Goal: Information Seeking & Learning: Learn about a topic

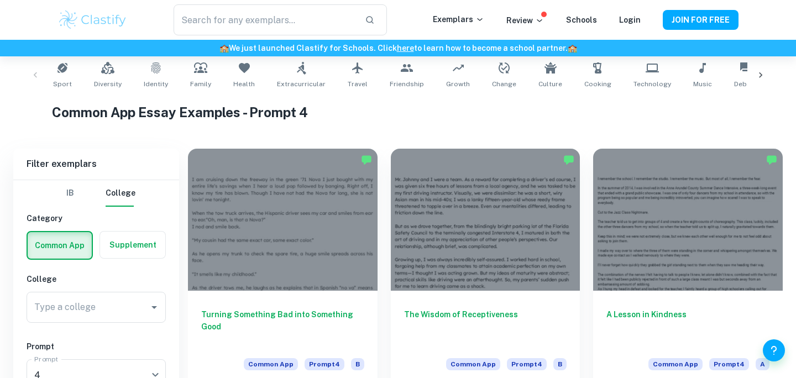
scroll to position [339, 0]
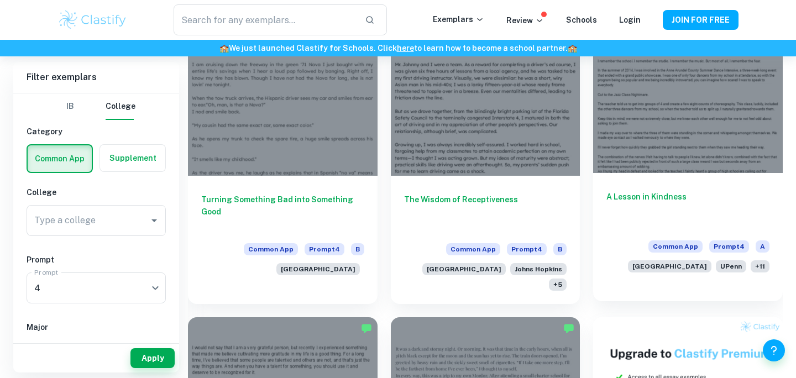
click at [763, 265] on span "+ 11" at bounding box center [760, 266] width 19 height 12
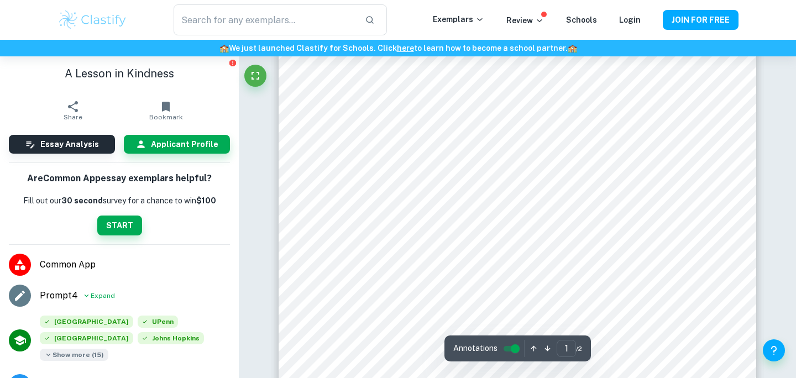
scroll to position [88, 0]
click at [87, 352] on span "Show more ( 15 )" at bounding box center [74, 355] width 69 height 12
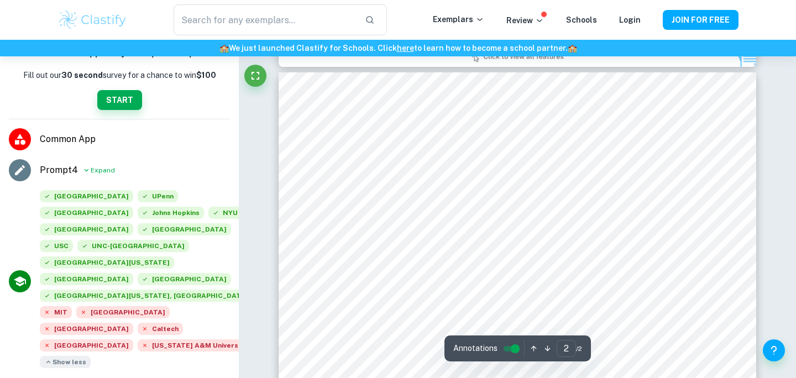
scroll to position [703, 0]
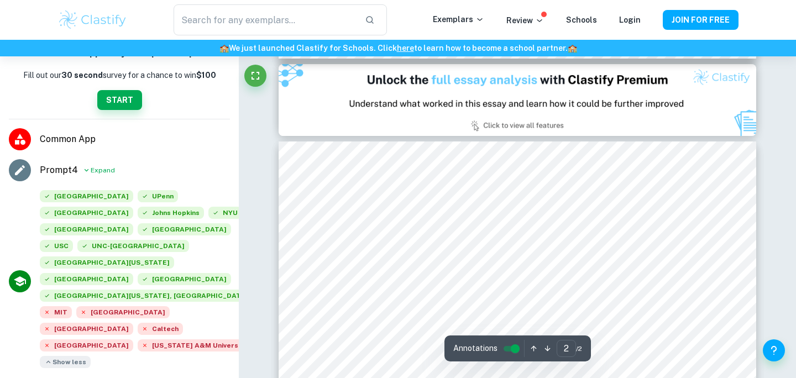
type input "1"
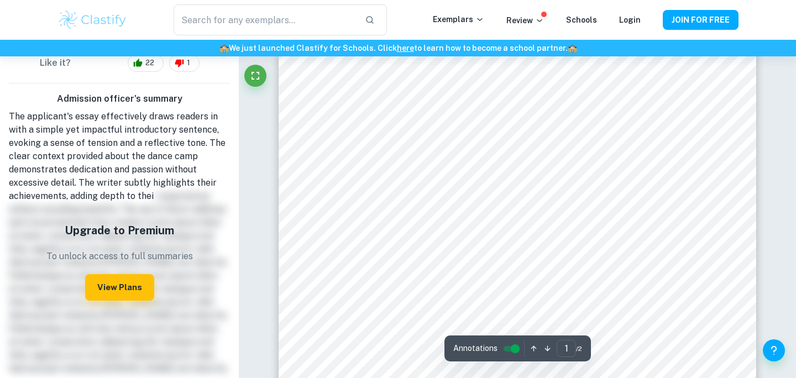
scroll to position [0, 0]
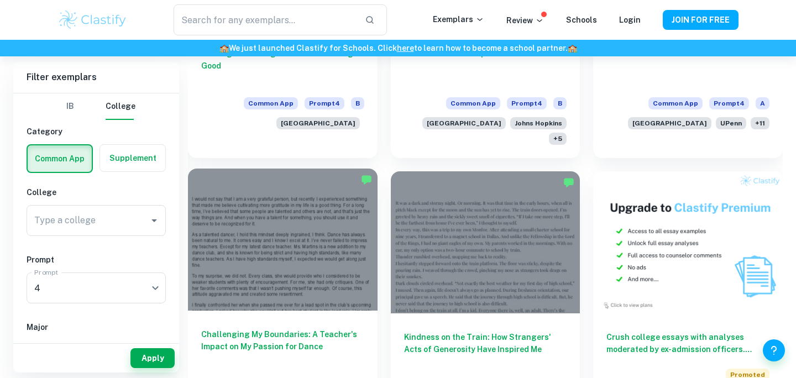
scroll to position [493, 0]
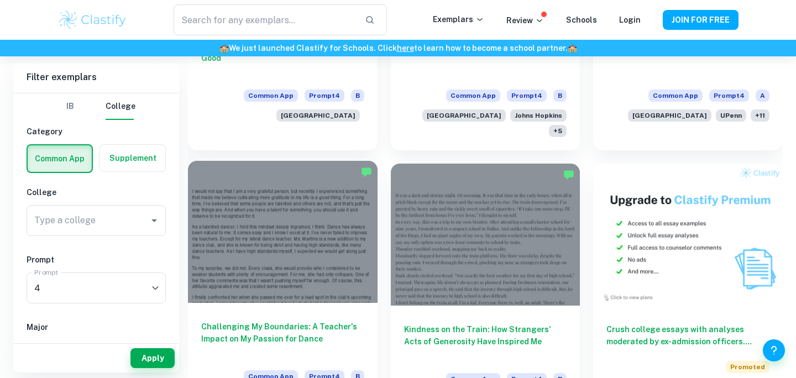
click at [347, 234] on div at bounding box center [283, 232] width 190 height 142
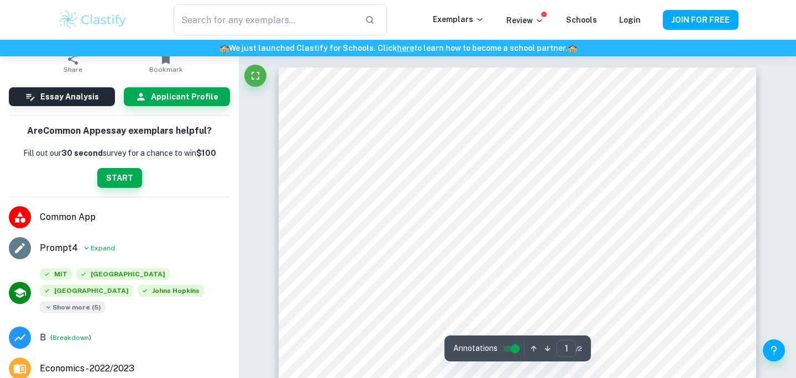
scroll to position [69, 0]
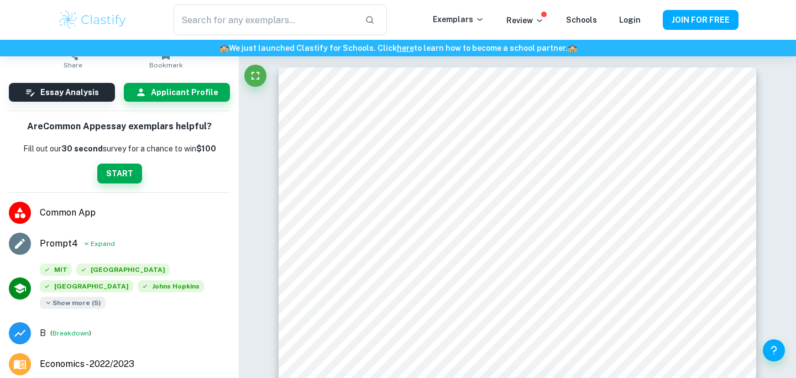
click at [81, 303] on span "Show more ( 5 )" at bounding box center [73, 303] width 66 height 12
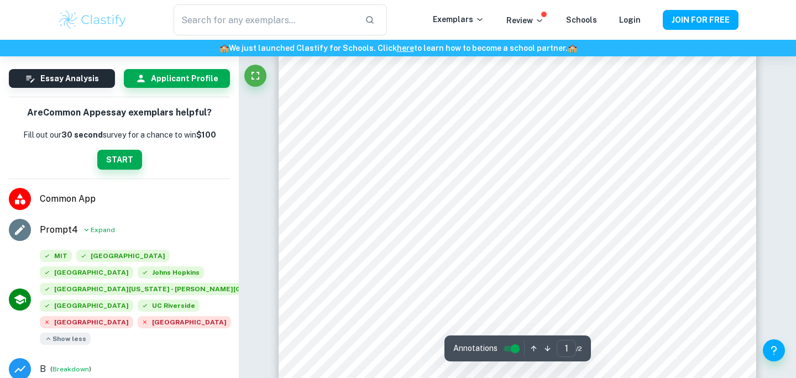
scroll to position [344, 0]
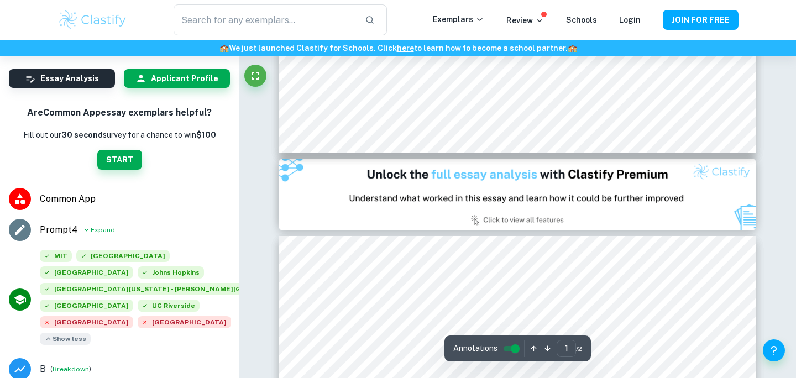
type input "2"
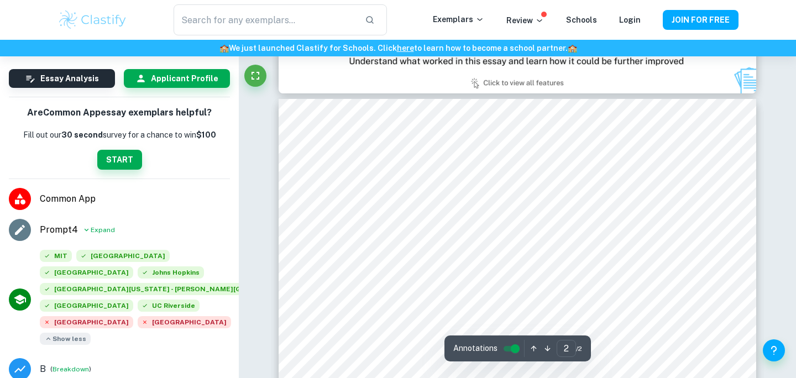
scroll to position [680, 0]
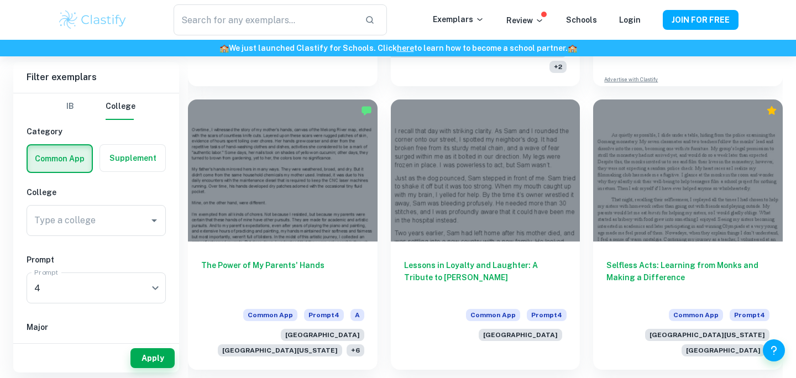
scroll to position [814, 0]
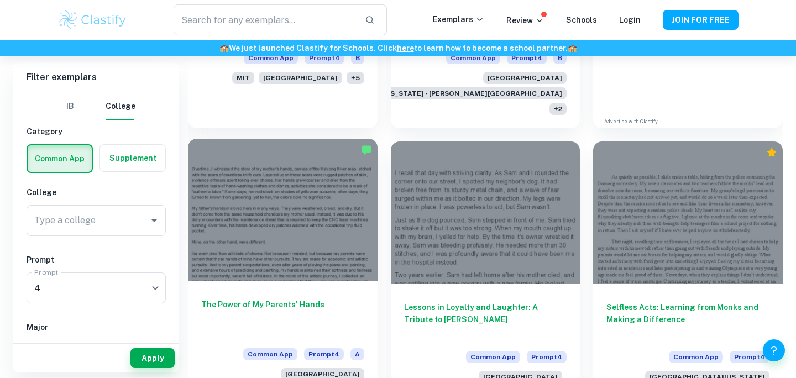
click at [259, 199] on div at bounding box center [283, 210] width 190 height 142
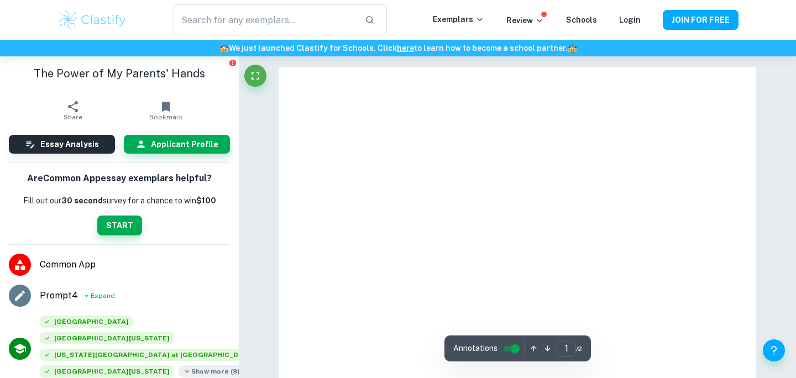
click at [179, 366] on span "Show more ( 9 )" at bounding box center [212, 372] width 66 height 12
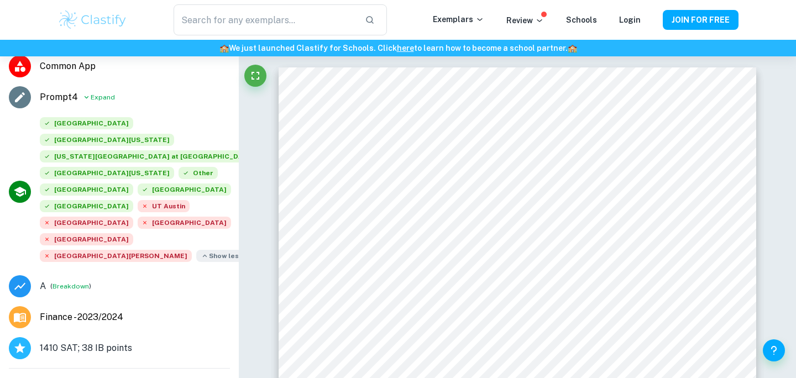
scroll to position [200, 0]
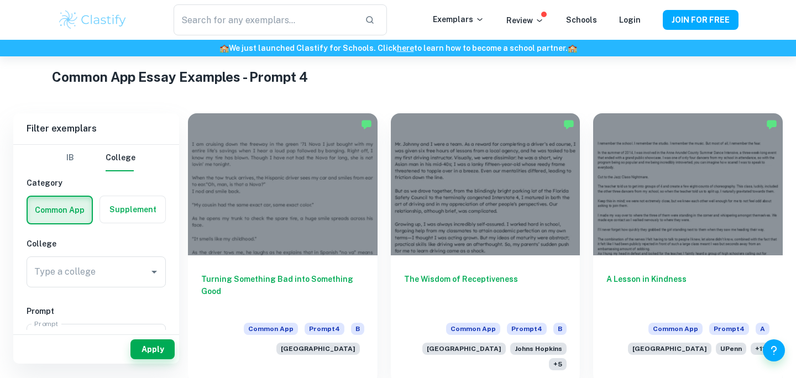
scroll to position [241, 0]
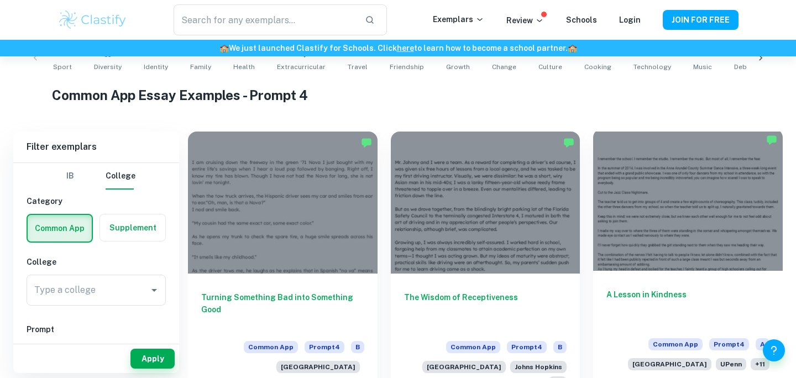
click at [637, 195] on div at bounding box center [688, 200] width 190 height 142
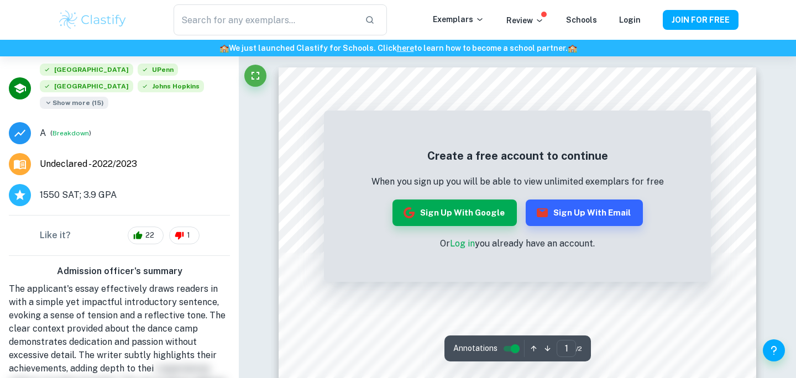
scroll to position [247, 0]
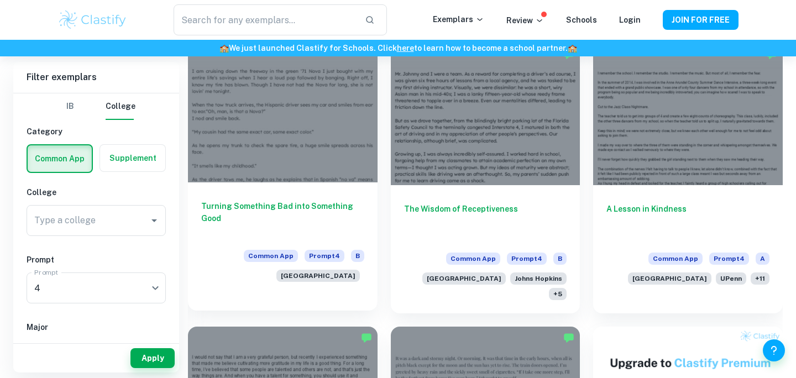
scroll to position [330, 0]
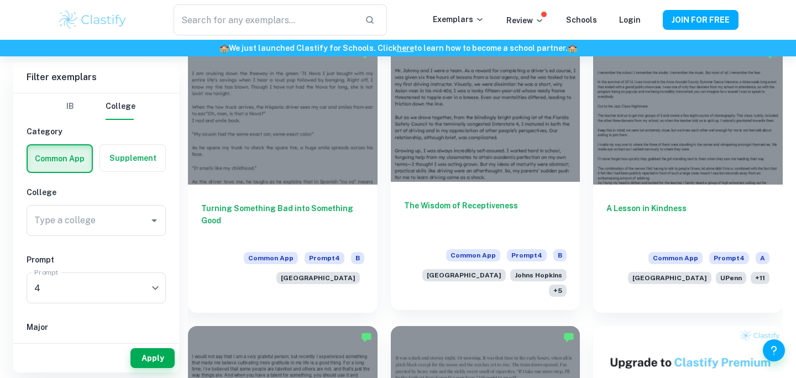
click at [474, 206] on h6 "The Wisdom of Receptiveness" at bounding box center [485, 218] width 163 height 36
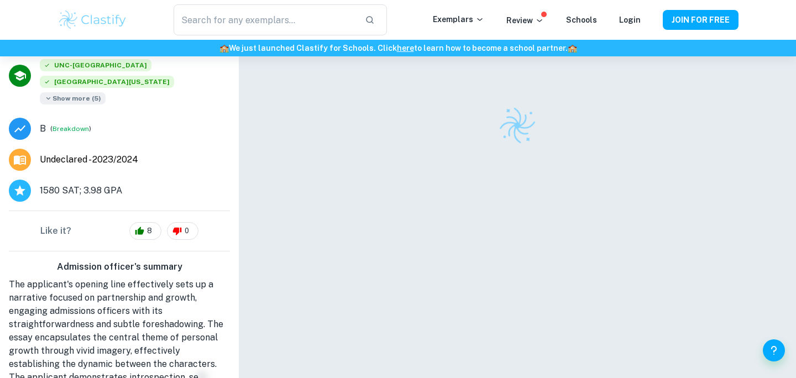
scroll to position [260, 0]
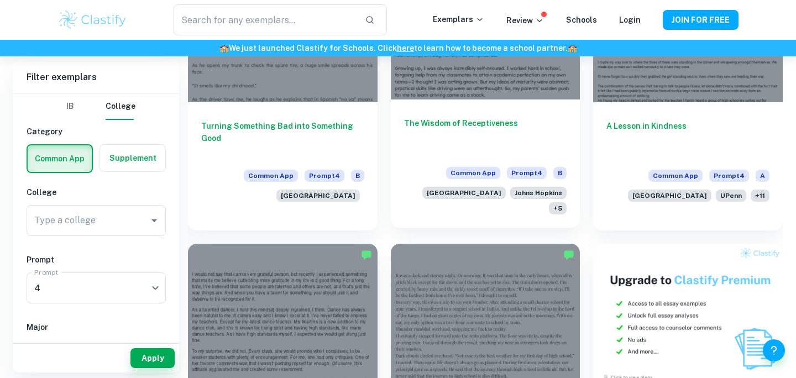
scroll to position [486, 0]
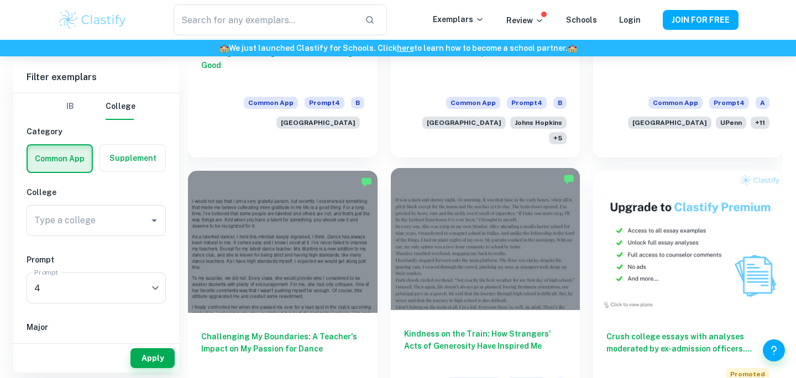
click at [481, 246] on div at bounding box center [486, 239] width 190 height 142
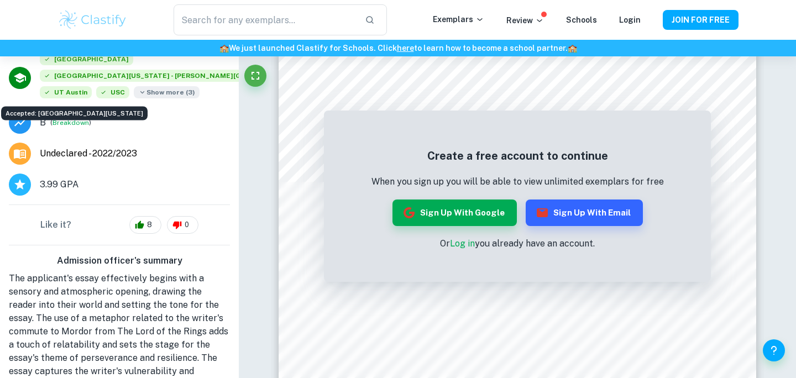
scroll to position [294, 0]
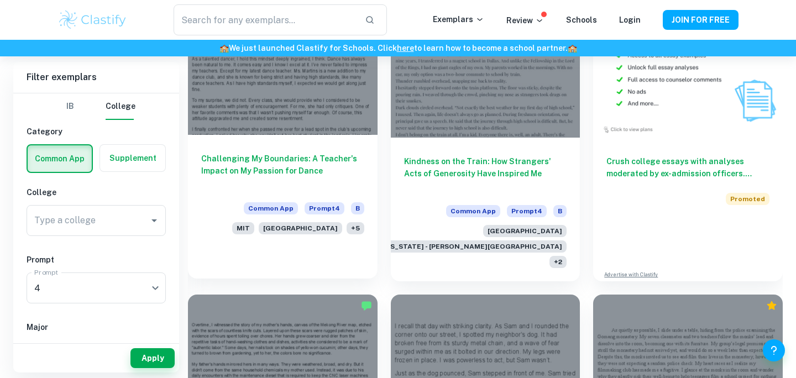
scroll to position [664, 0]
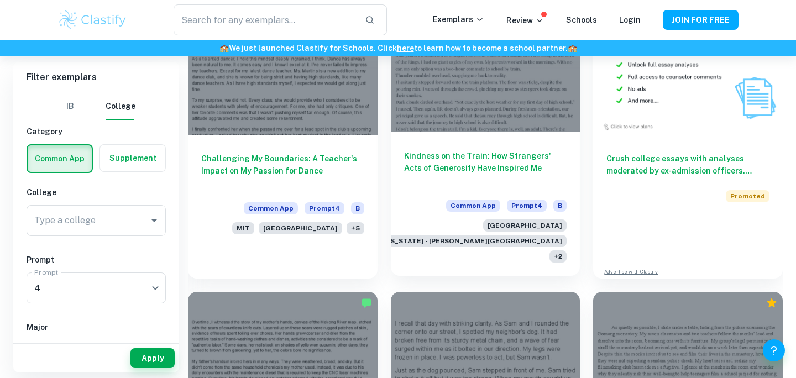
click at [443, 106] on div at bounding box center [486, 61] width 190 height 142
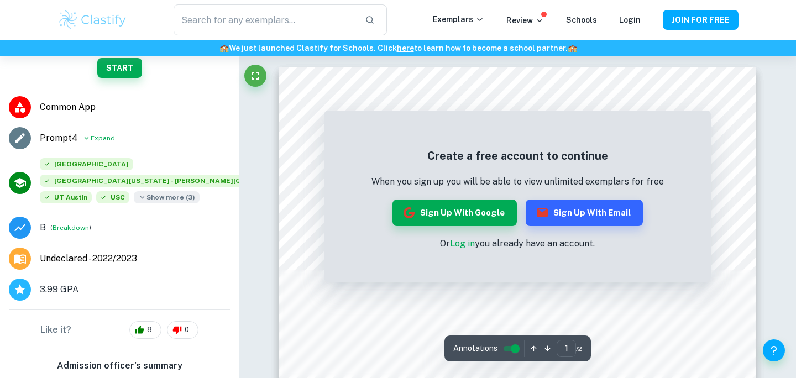
scroll to position [184, 0]
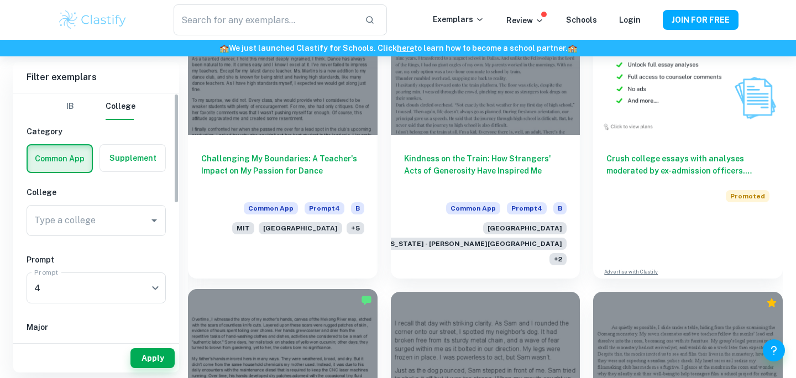
scroll to position [856, 0]
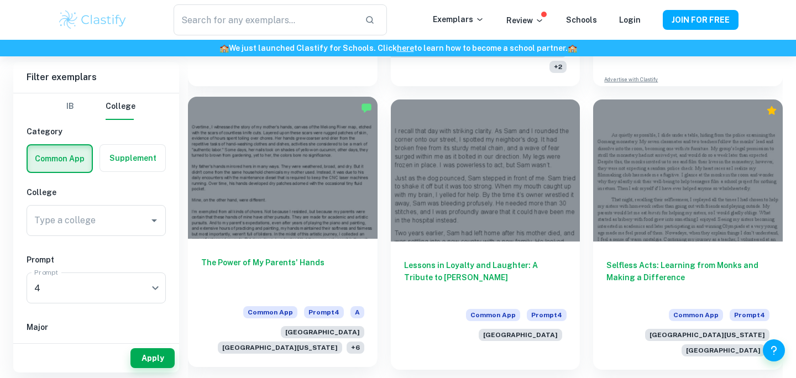
click at [274, 191] on div at bounding box center [283, 168] width 190 height 142
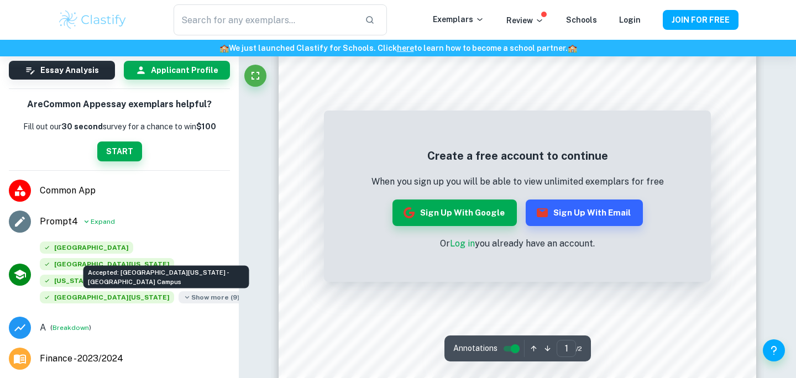
scroll to position [256, 0]
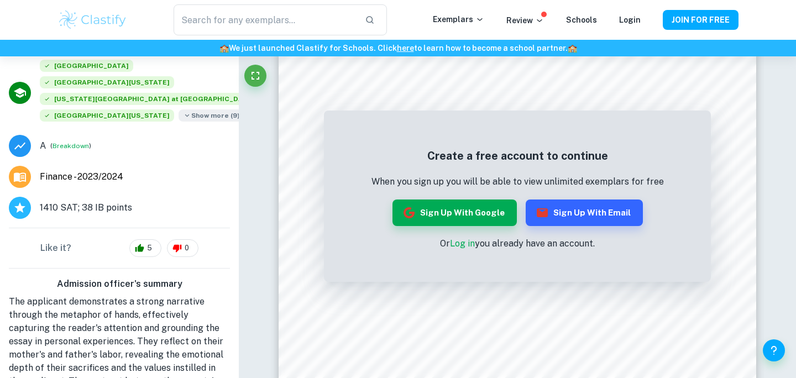
scroll to position [856, 0]
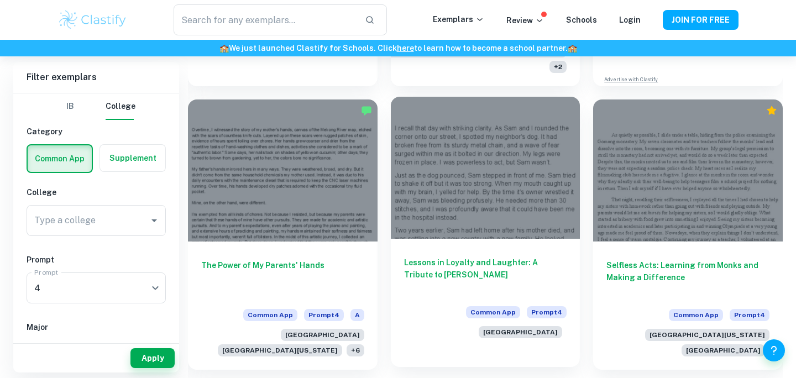
click at [483, 202] on div at bounding box center [486, 168] width 190 height 142
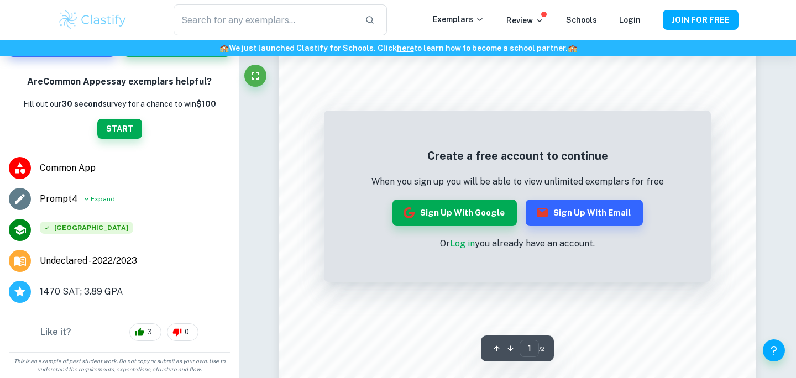
scroll to position [227, 0]
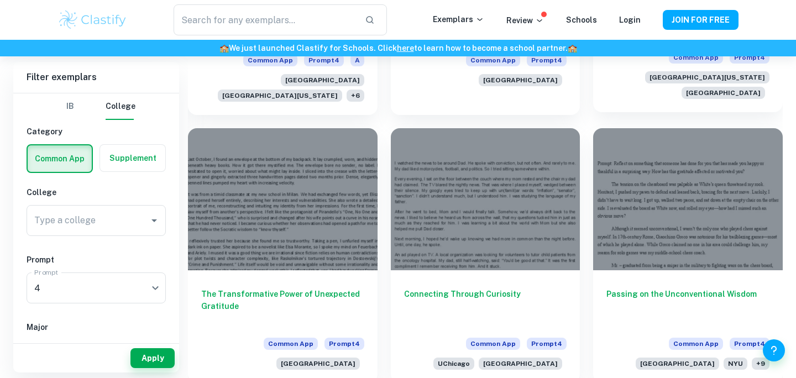
scroll to position [1159, 0]
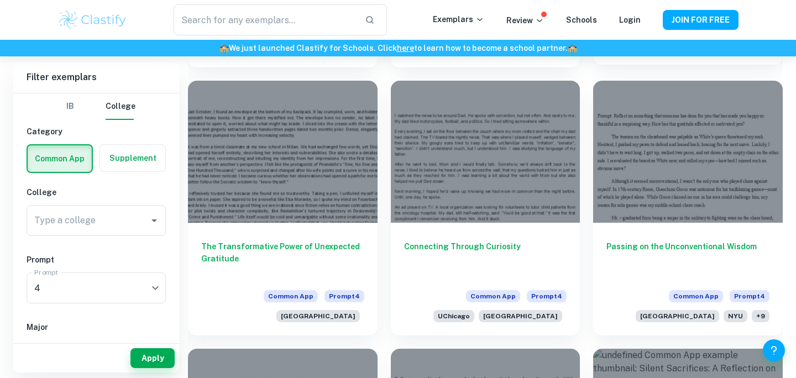
click at [656, 223] on div "Passing on the Unconventional Wisdom Common App Prompt 4 UCLA NYU + 9" at bounding box center [688, 279] width 190 height 113
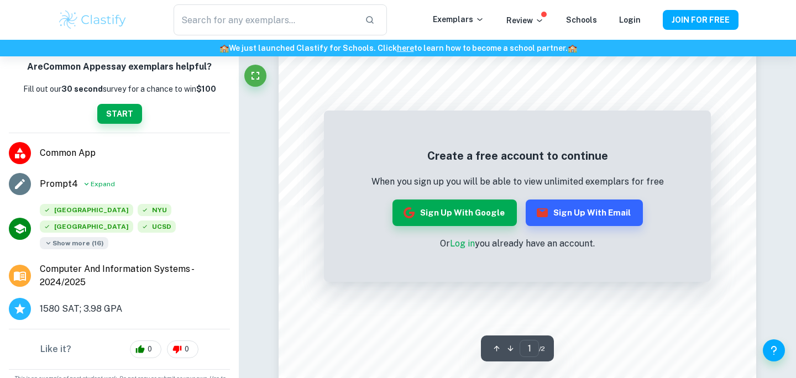
scroll to position [52, 0]
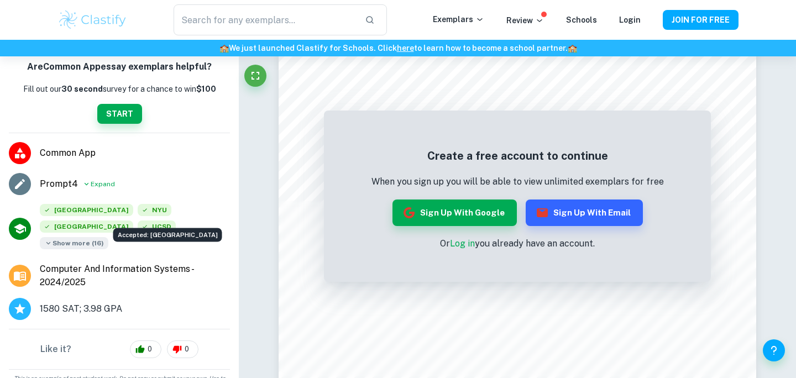
click at [116, 229] on div "Accepted: [GEOGRAPHIC_DATA]" at bounding box center [167, 235] width 109 height 14
click at [53, 237] on icon at bounding box center [48, 243] width 8 height 13
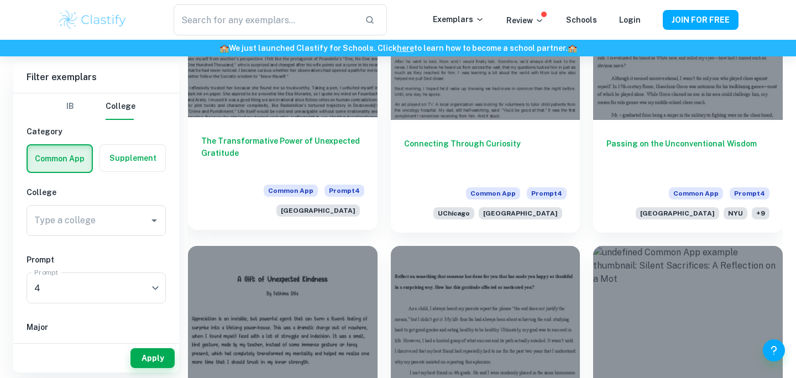
scroll to position [1353, 0]
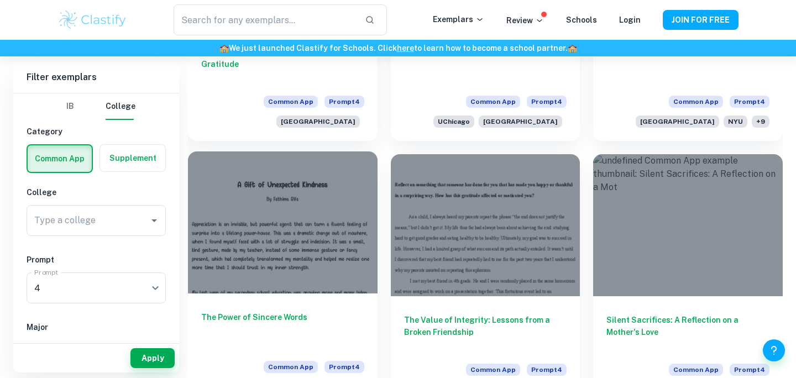
click at [300, 243] on div at bounding box center [283, 223] width 190 height 142
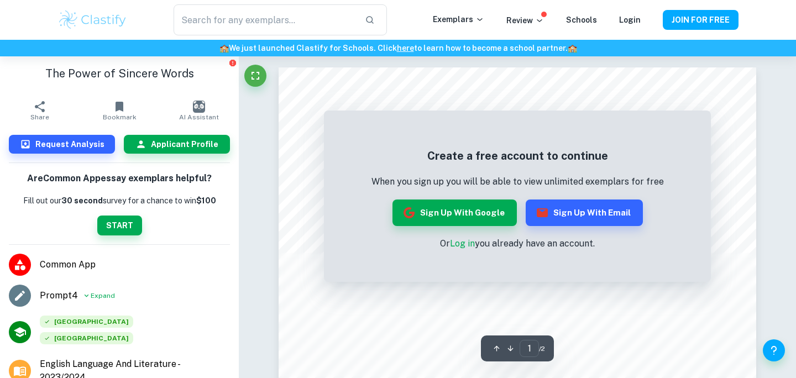
scroll to position [101, 0]
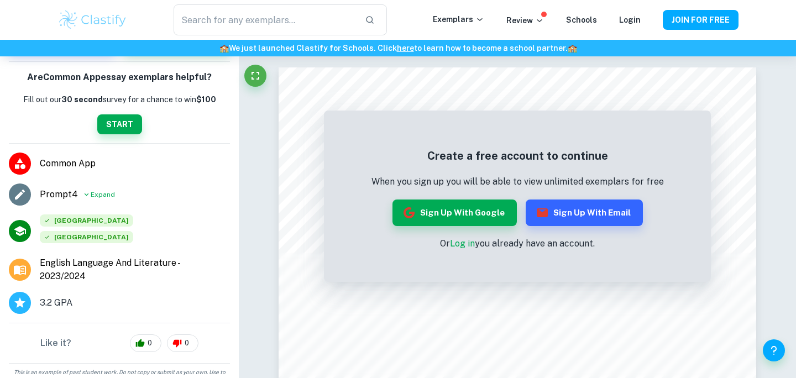
scroll to position [1353, 0]
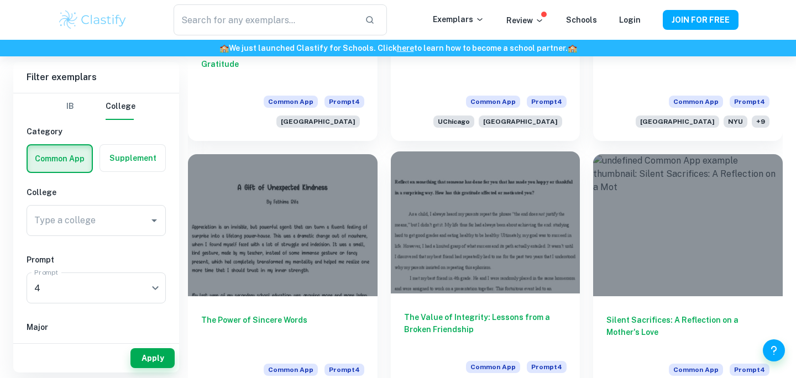
click at [536, 225] on div at bounding box center [486, 223] width 190 height 142
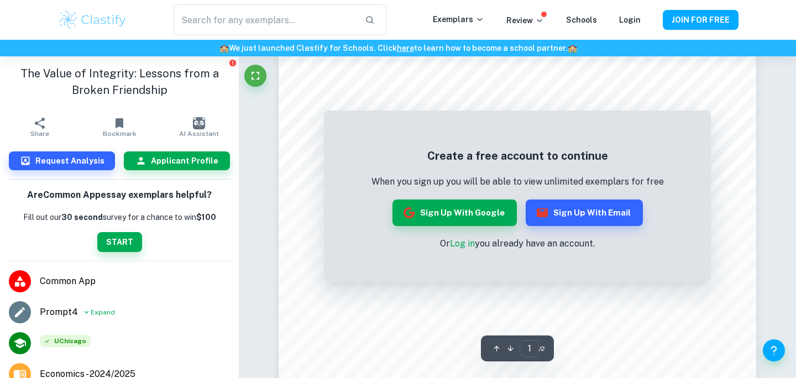
scroll to position [113, 0]
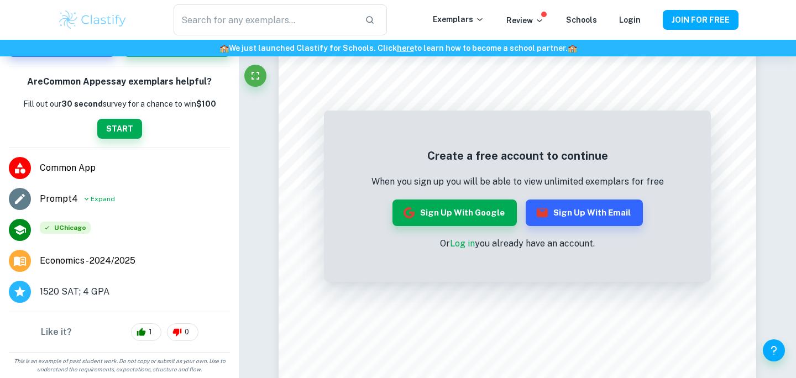
click at [161, 242] on li "UChicago" at bounding box center [119, 230] width 239 height 31
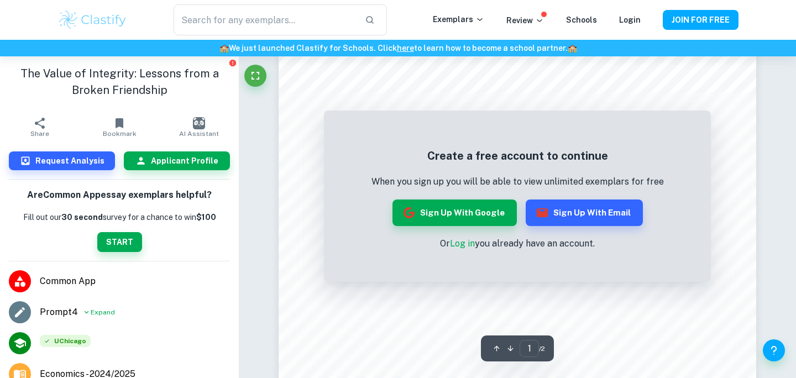
scroll to position [160, 0]
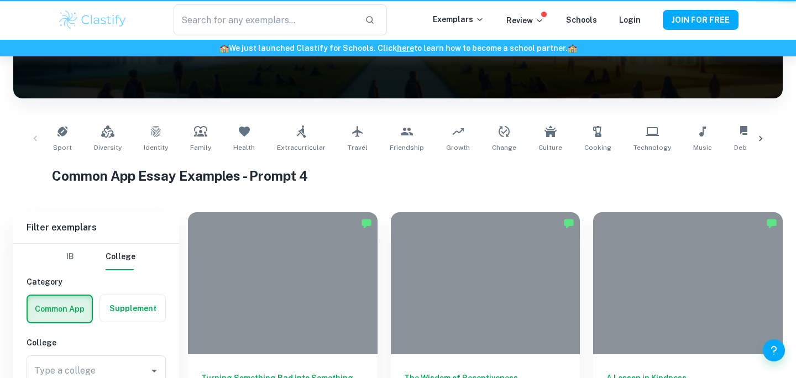
scroll to position [1353, 0]
